Goal: Transaction & Acquisition: Purchase product/service

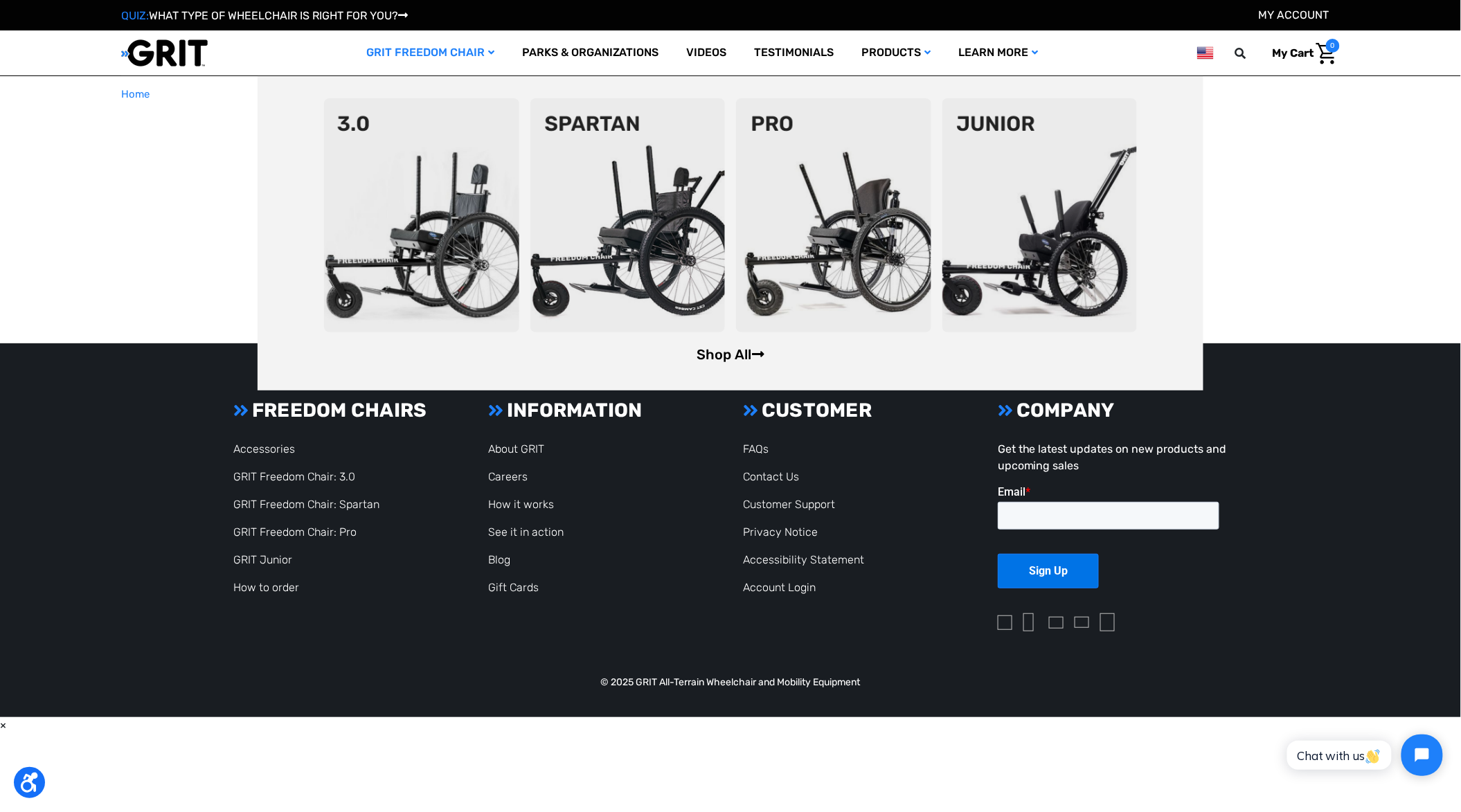
click at [713, 355] on body "Press Option+1 for screen-reader mode, Option+0 to cancel Accessibility Screen-…" at bounding box center [730, 375] width 1461 height 750
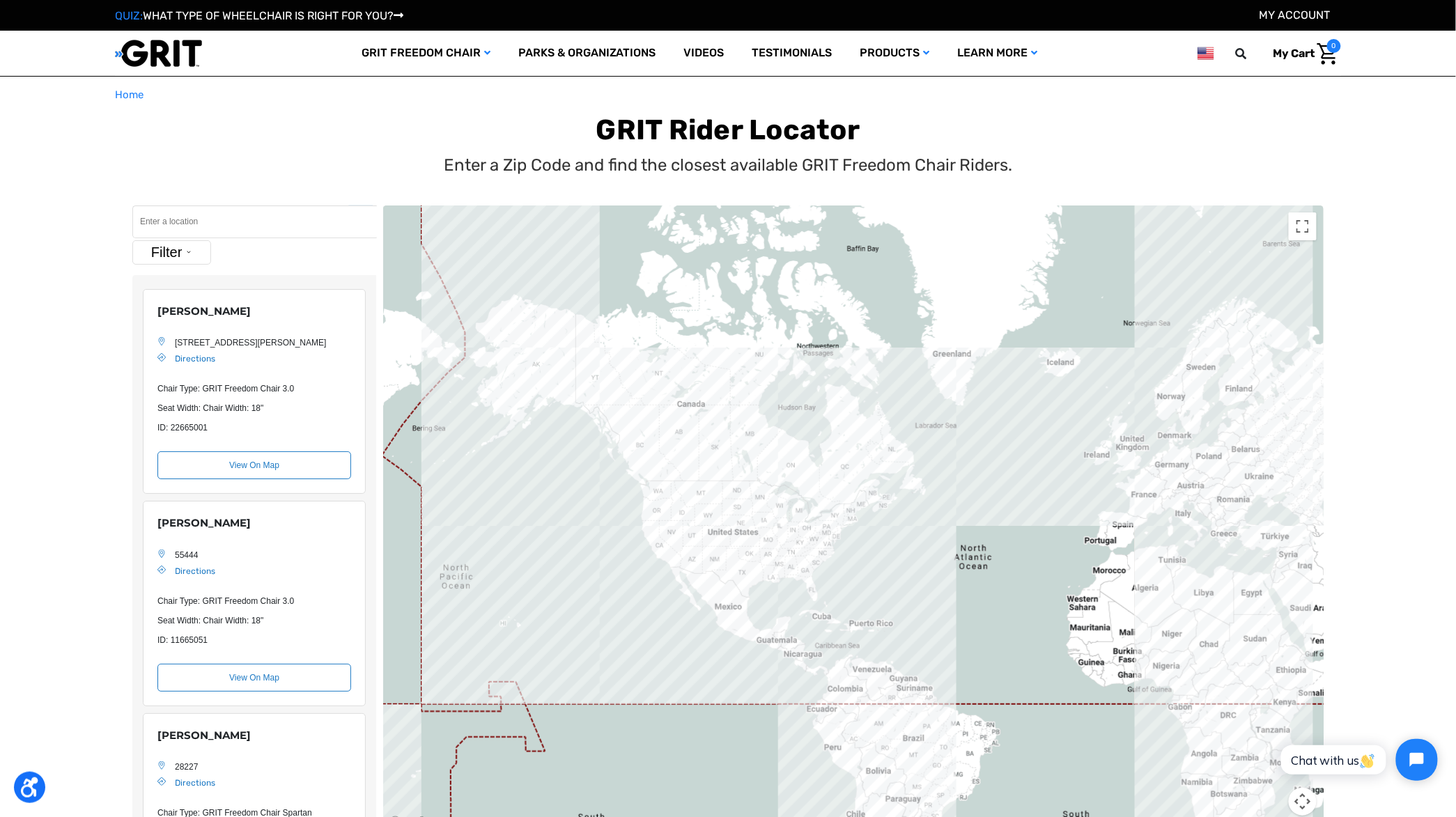
click at [278, 78] on body "Press Option+1 for screen-reader mode, Option+0 to cancel Accessibility Screen-…" at bounding box center [728, 683] width 1456 height 1367
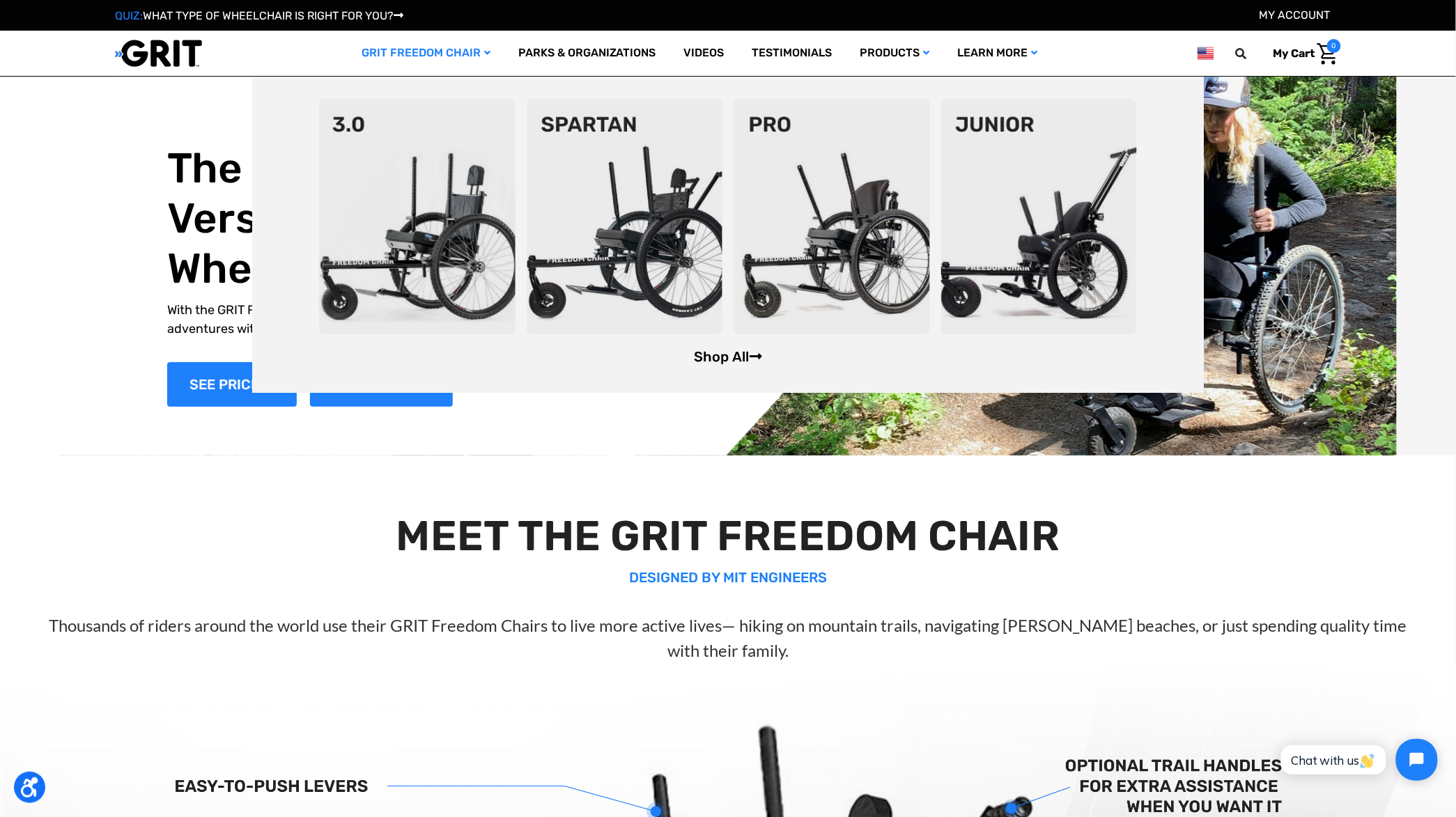
click at [731, 356] on link "Shop All" at bounding box center [728, 356] width 68 height 17
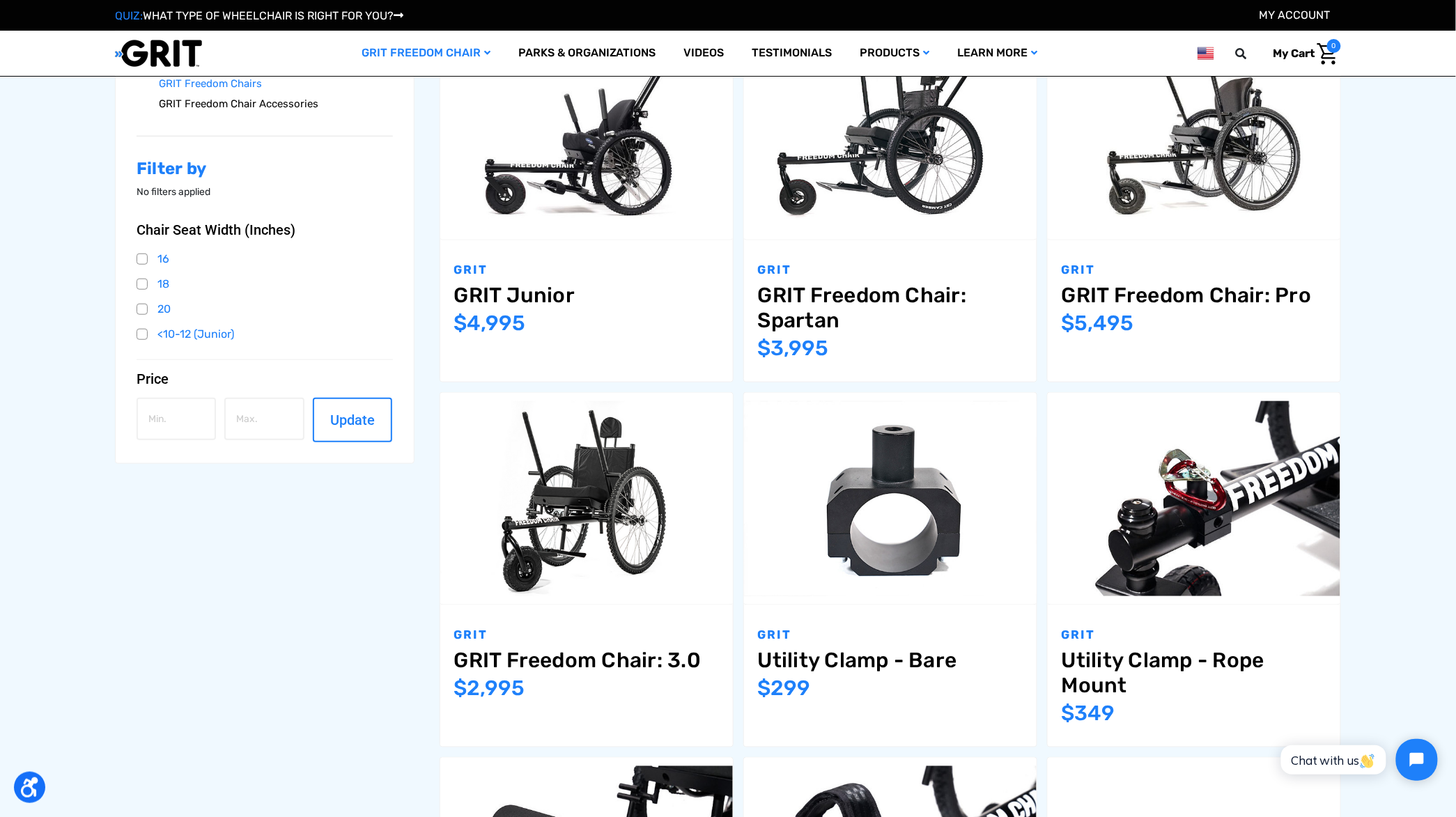
click at [268, 105] on link "GRIT Freedom Chair Accessories" at bounding box center [275, 104] width 234 height 21
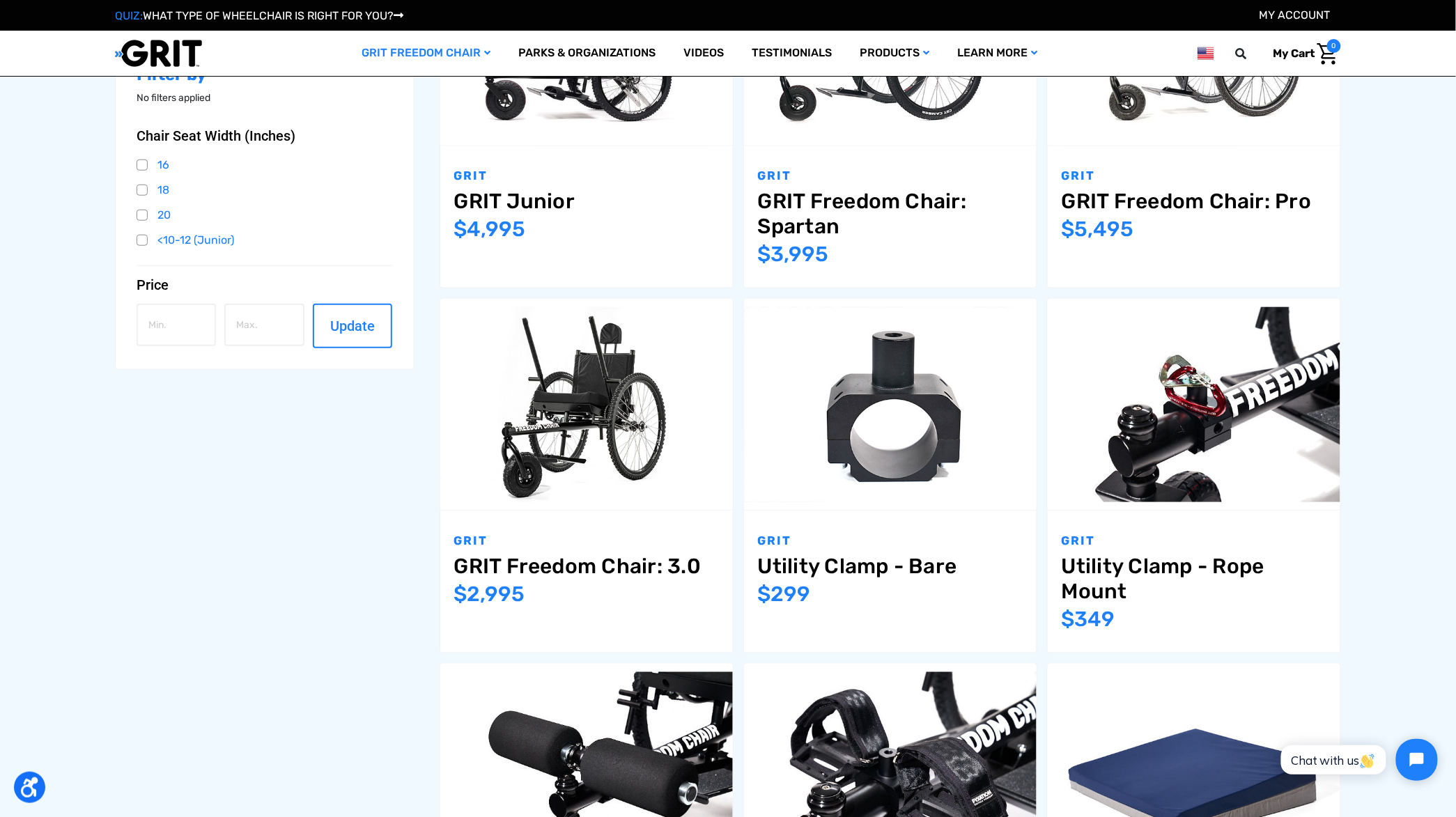
scroll to position [436, 0]
